Goal: Check status: Check status

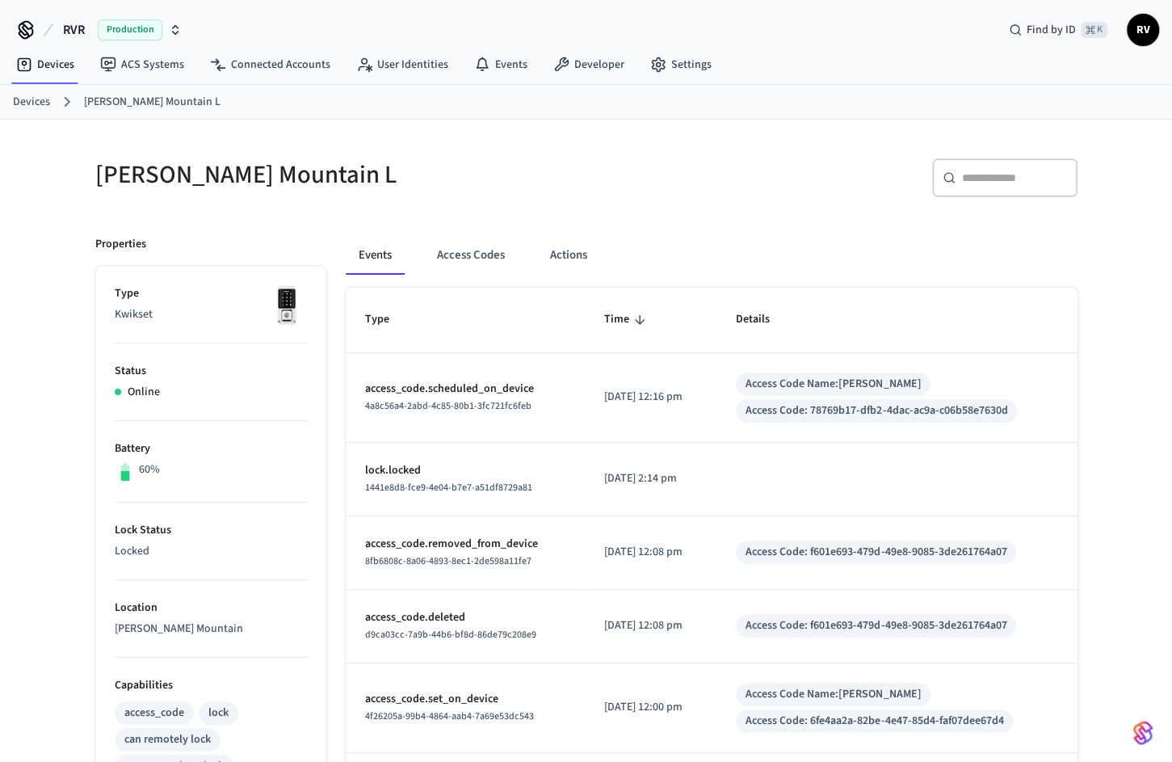
click at [35, 105] on link "Devices" at bounding box center [31, 102] width 37 height 17
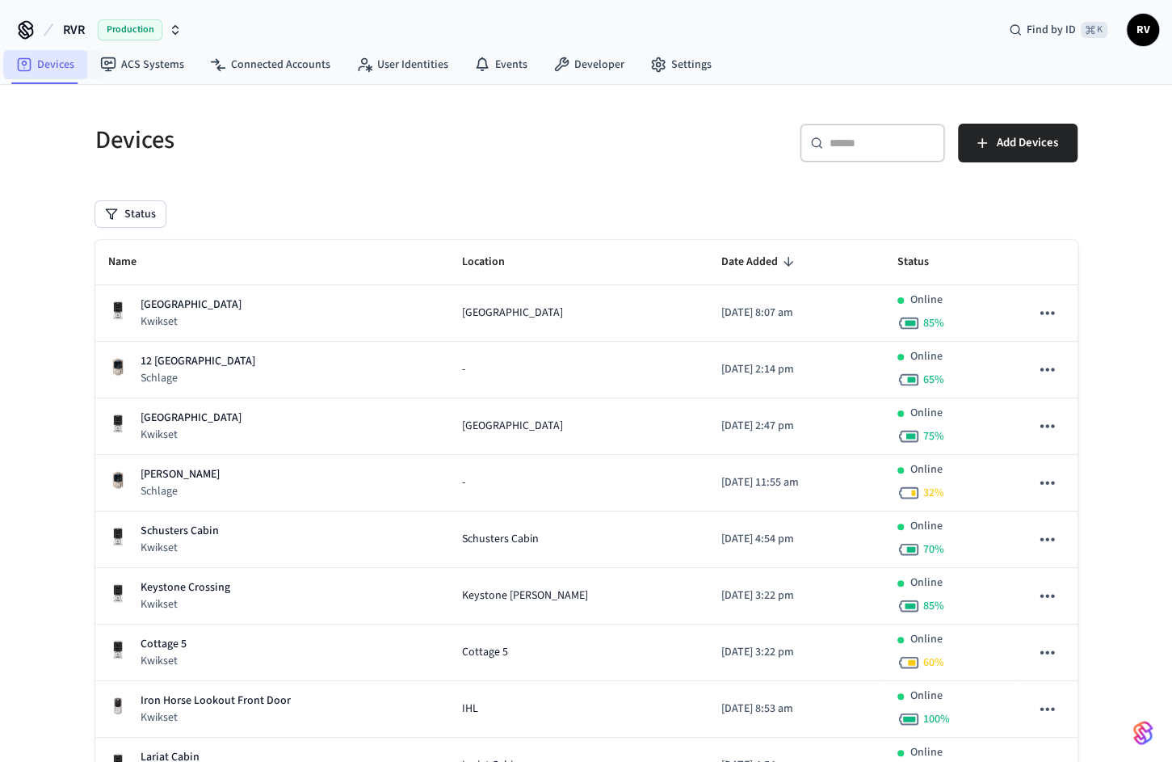
click at [51, 65] on link "Devices" at bounding box center [45, 64] width 84 height 29
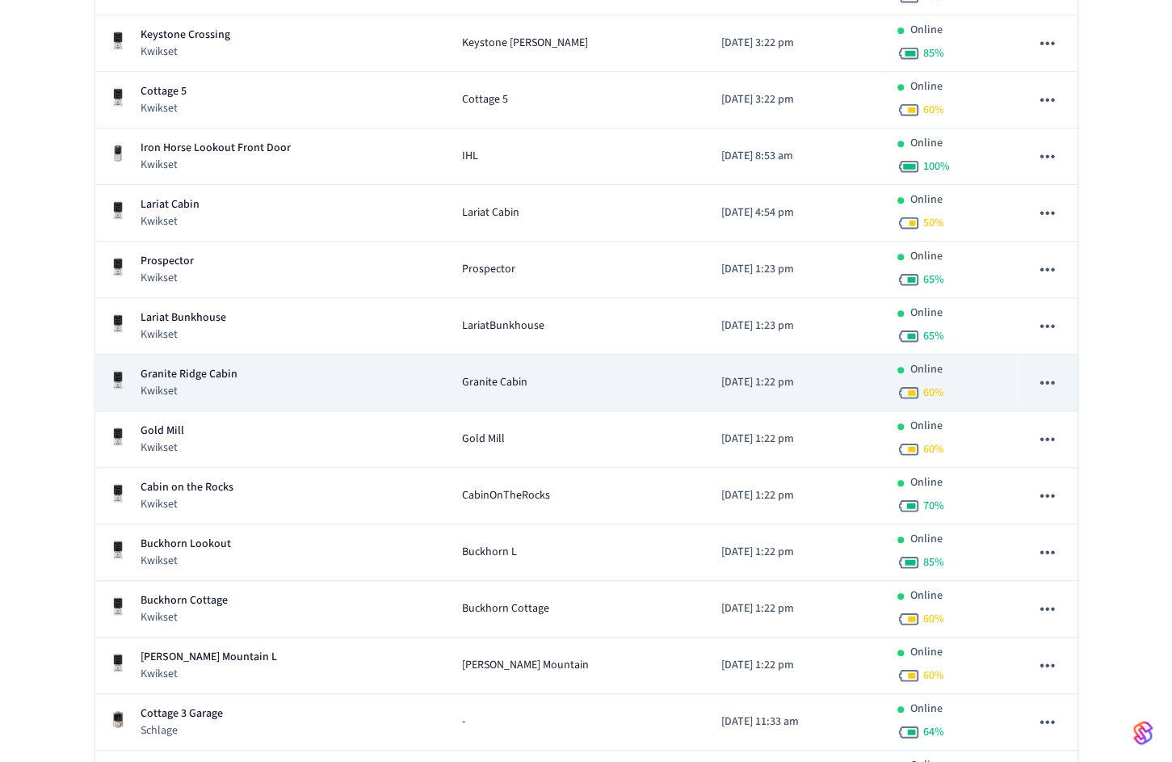
scroll to position [750, 0]
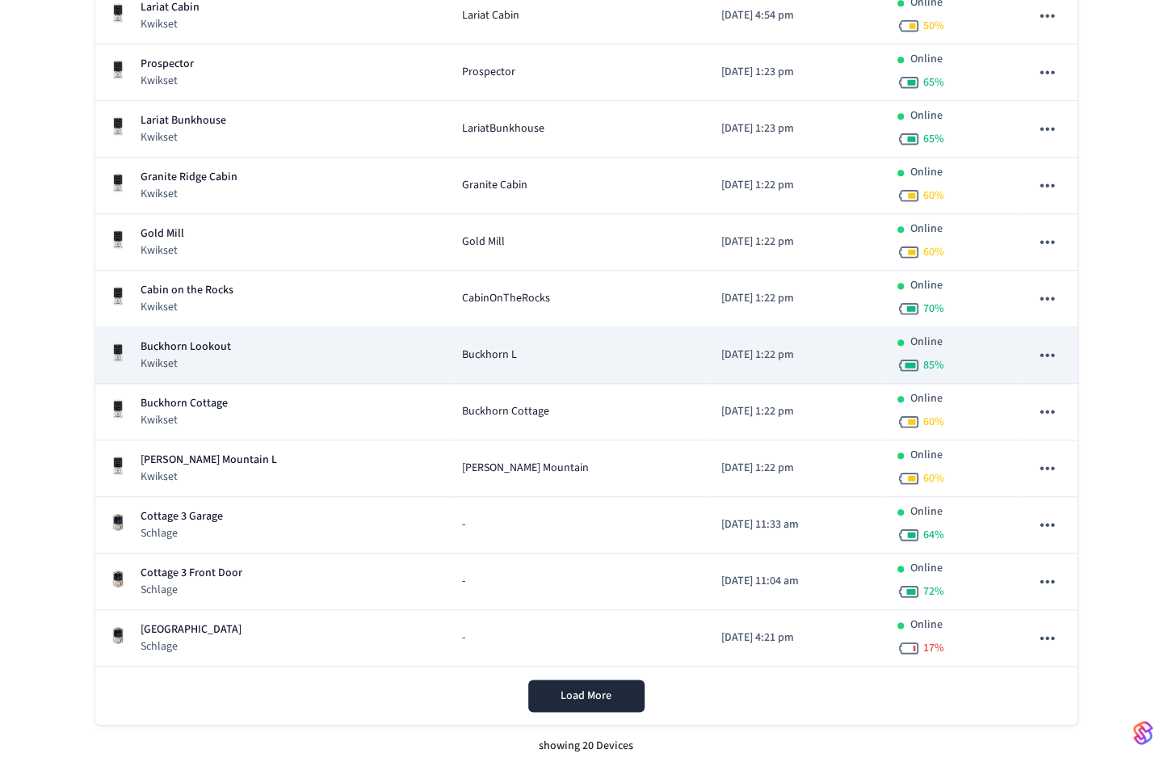
click at [332, 364] on div "Buckhorn Lookout Kwikset" at bounding box center [272, 355] width 328 height 33
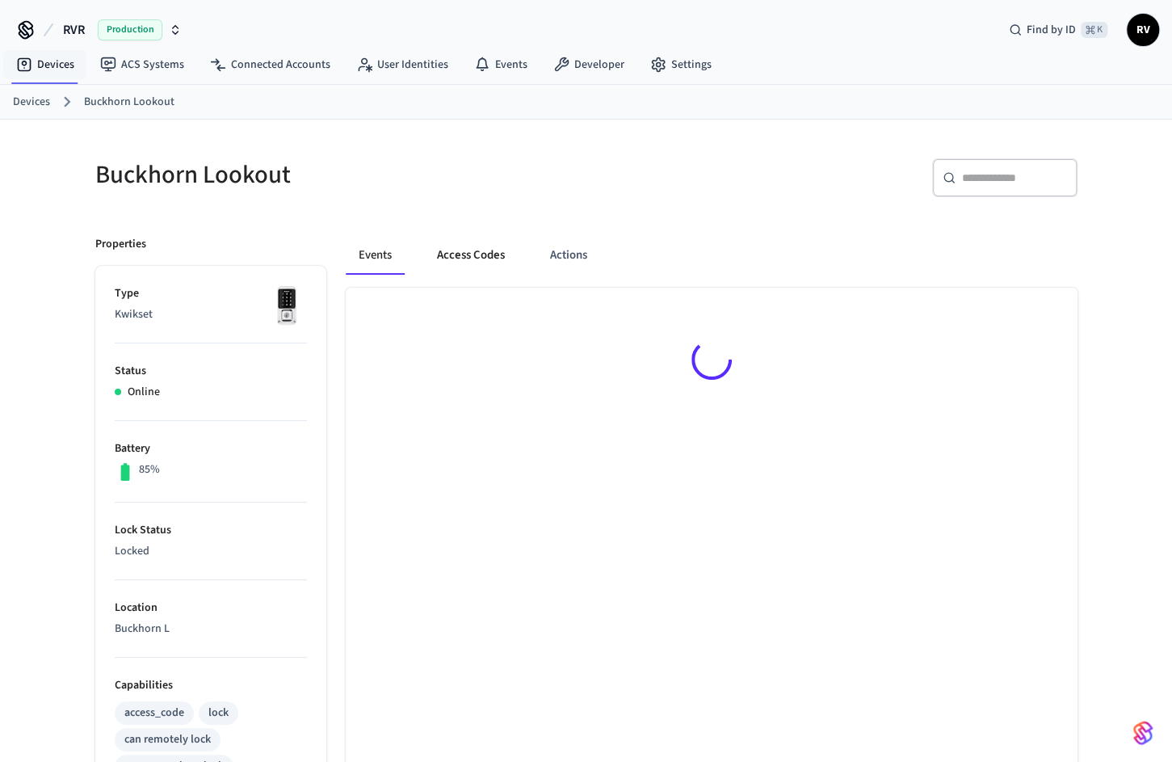
click at [469, 244] on button "Access Codes" at bounding box center [471, 255] width 94 height 39
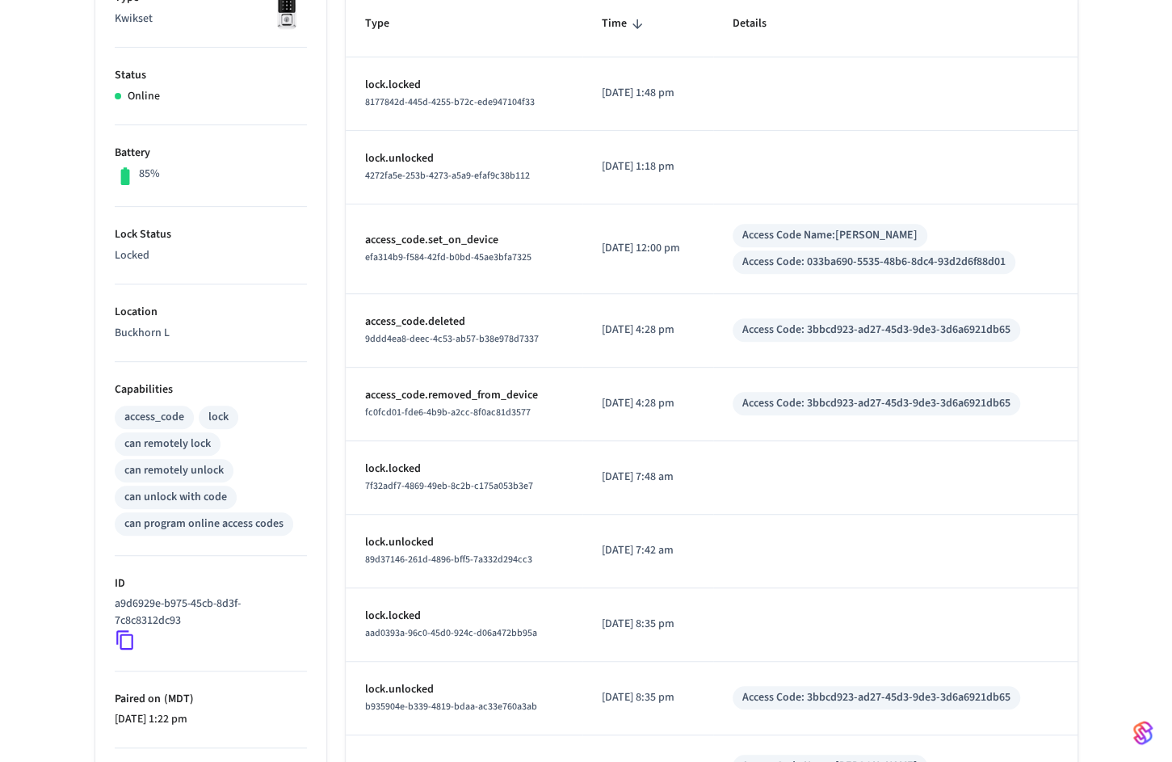
scroll to position [433, 0]
